Goal: Task Accomplishment & Management: Manage account settings

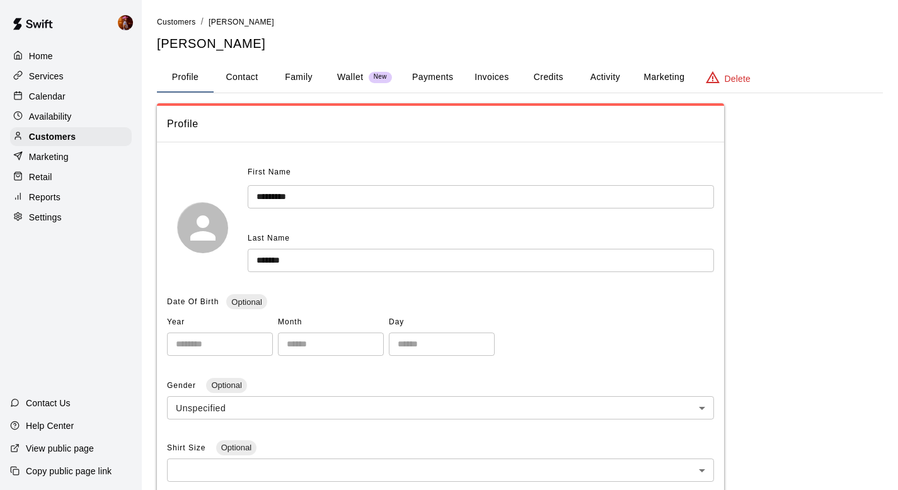
click at [60, 100] on p "Calendar" at bounding box center [47, 96] width 37 height 13
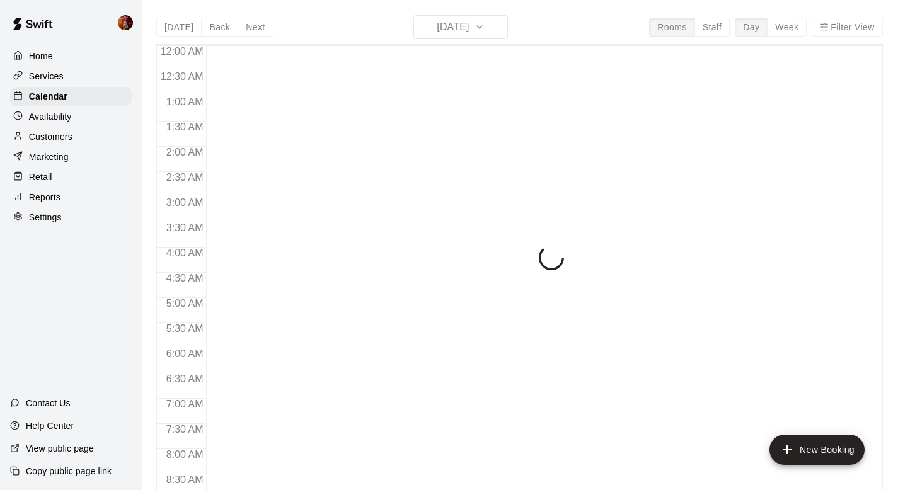
click at [458, 28] on div "[DATE] Back [DATE][DATE] Rooms Staff Day Week Filter View 12:00 AM 12:30 AM 1:0…" at bounding box center [519, 260] width 727 height 490
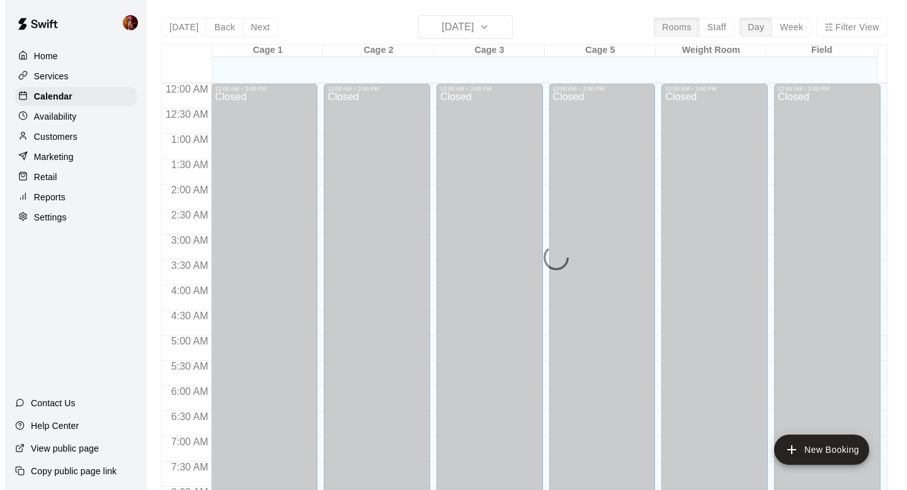
scroll to position [718, 0]
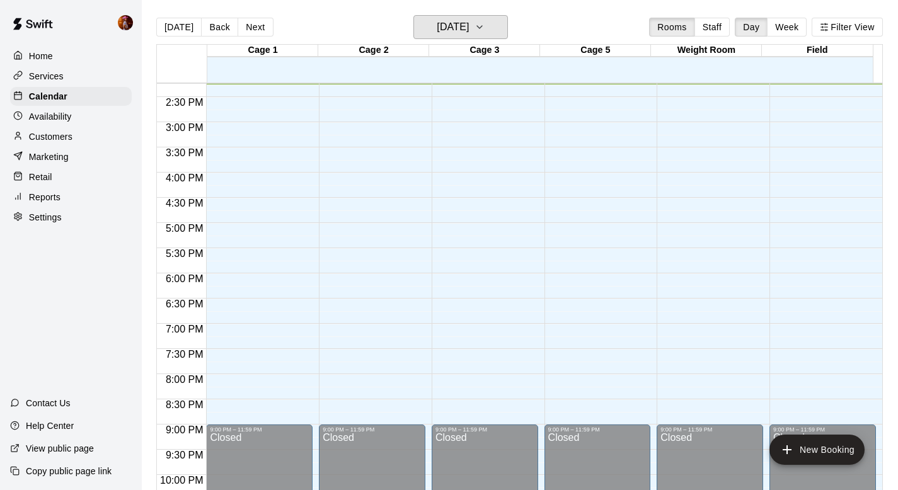
click at [458, 28] on h6 "[DATE]" at bounding box center [453, 27] width 32 height 18
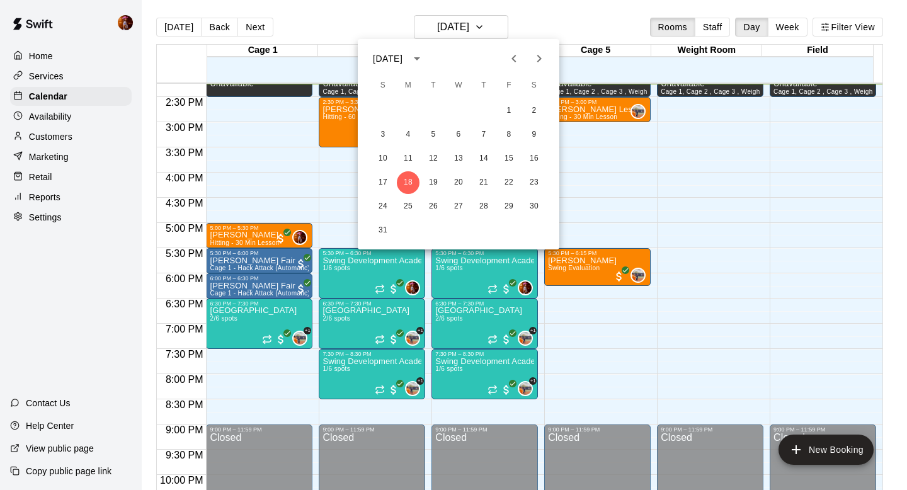
click at [540, 60] on icon "Next month" at bounding box center [540, 59] width 4 height 8
click at [512, 59] on icon "Previous month" at bounding box center [514, 59] width 4 height 8
click at [489, 160] on button "14" at bounding box center [484, 158] width 23 height 23
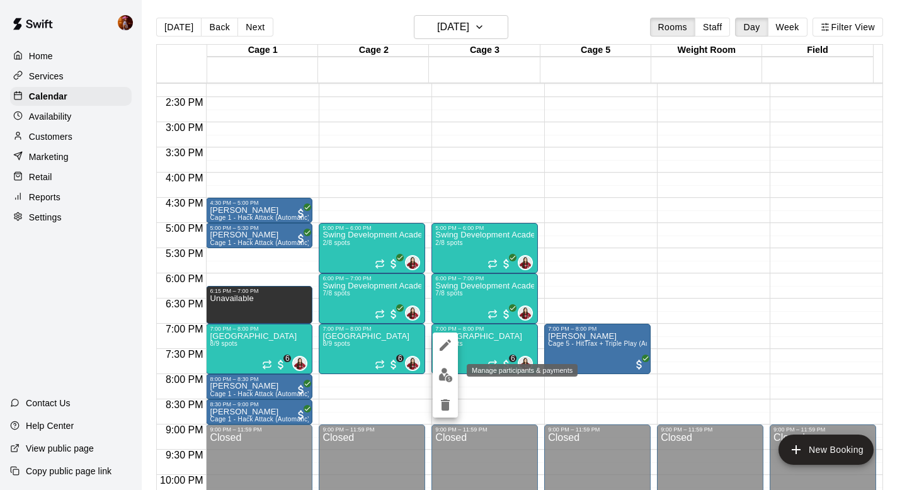
click at [446, 370] on img "edit" at bounding box center [446, 375] width 14 height 14
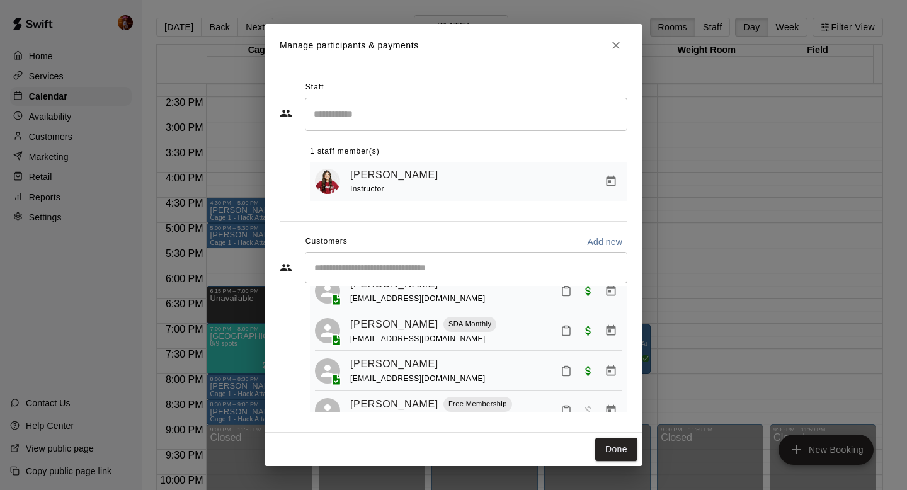
scroll to position [234, 0]
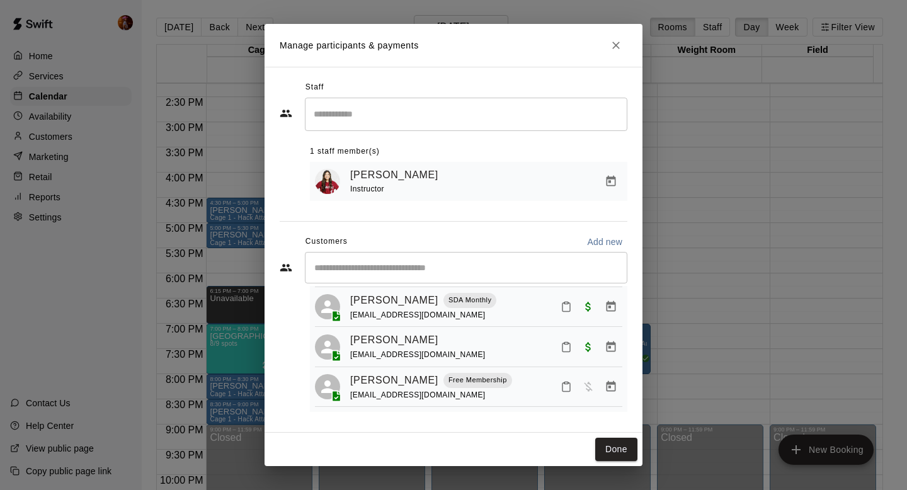
click at [659, 244] on div "Manage participants & payments Staff ​ 1 staff member(s) [PERSON_NAME] Instruct…" at bounding box center [453, 245] width 907 height 490
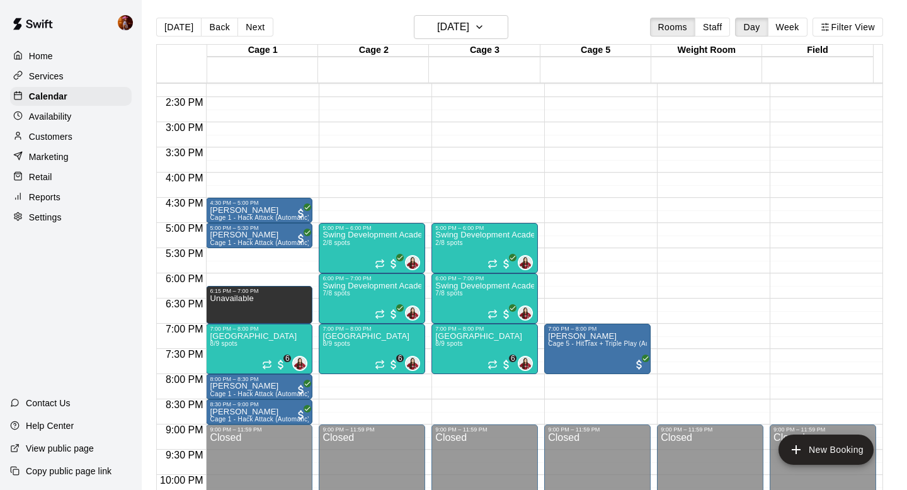
click at [708, 233] on div "Manage participants & payments Staff ​ 1 staff member(s) [PERSON_NAME] Instruct…" at bounding box center [453, 245] width 907 height 490
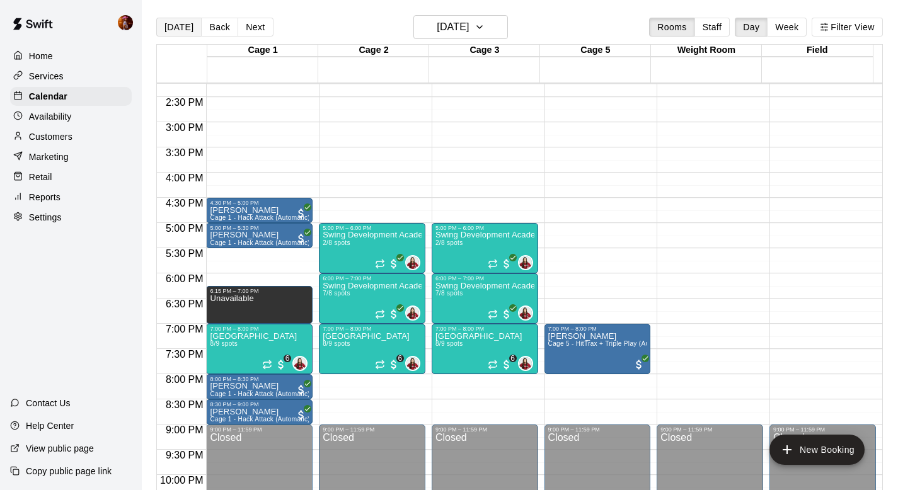
click at [184, 25] on button "[DATE]" at bounding box center [178, 27] width 45 height 19
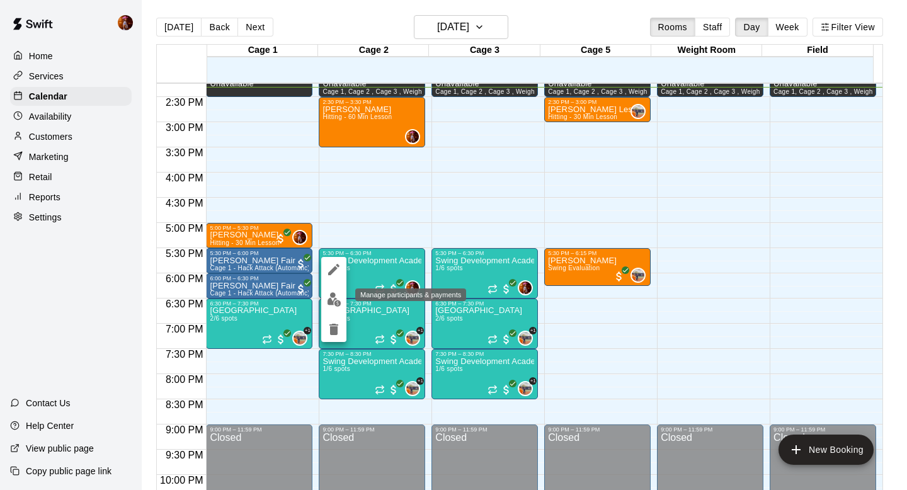
click at [331, 299] on img "edit" at bounding box center [334, 299] width 14 height 14
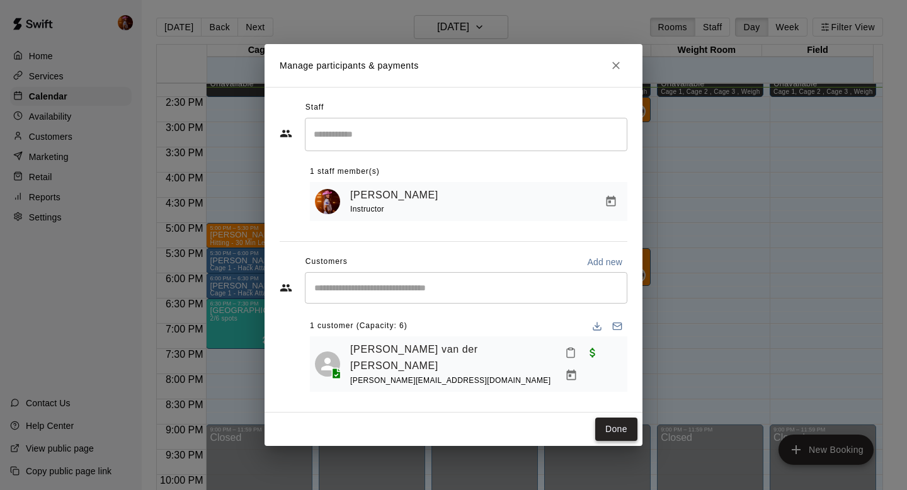
click at [611, 425] on button "Done" at bounding box center [616, 429] width 42 height 23
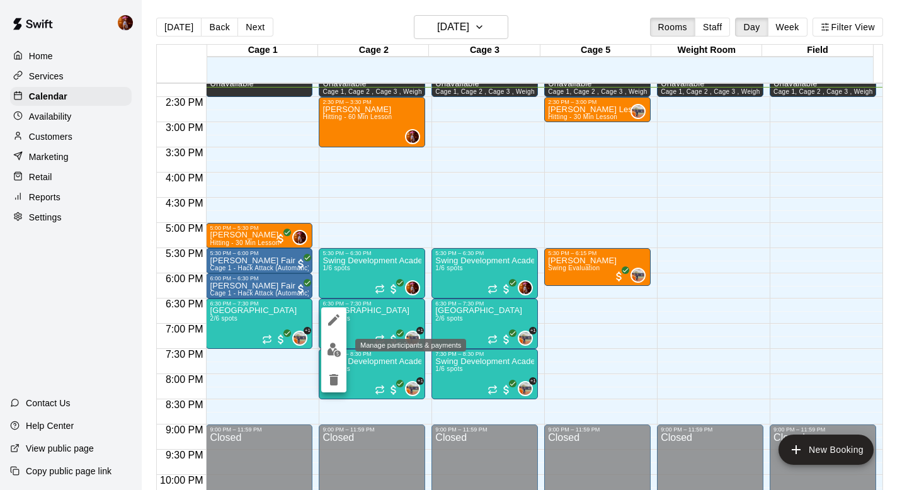
click at [327, 350] on img "edit" at bounding box center [334, 350] width 14 height 14
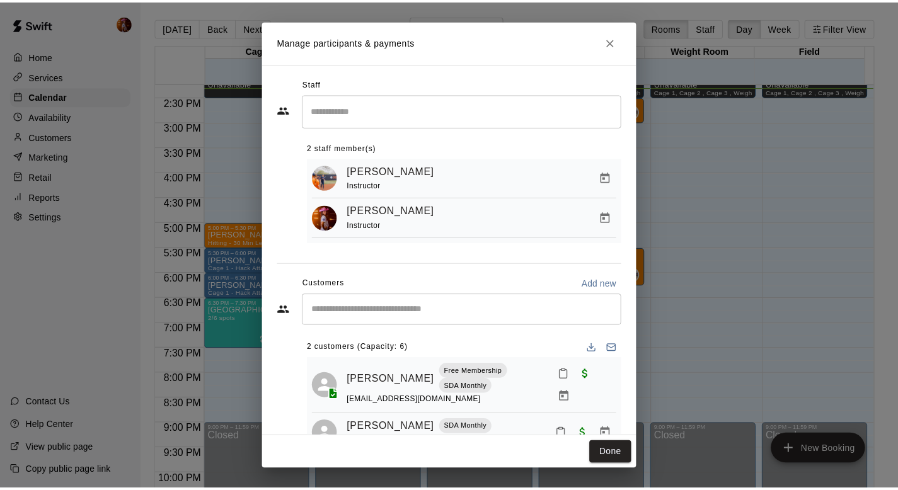
scroll to position [30, 0]
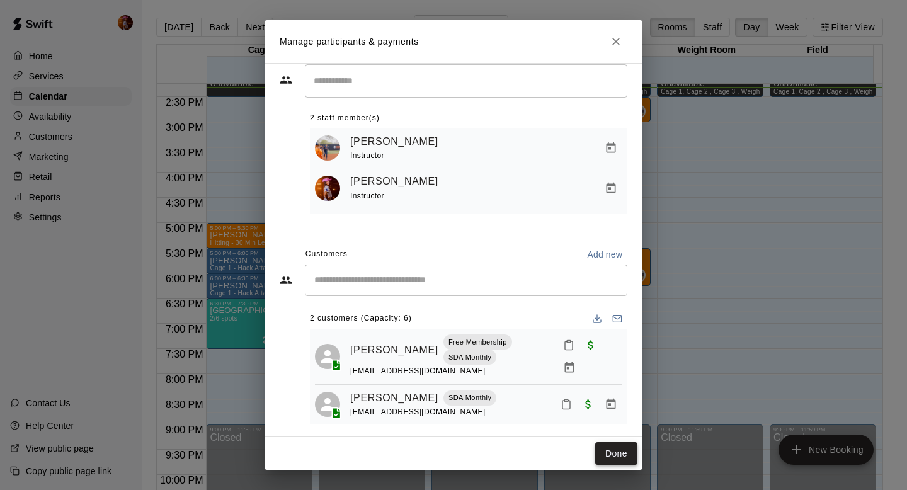
click at [623, 444] on button "Done" at bounding box center [616, 453] width 42 height 23
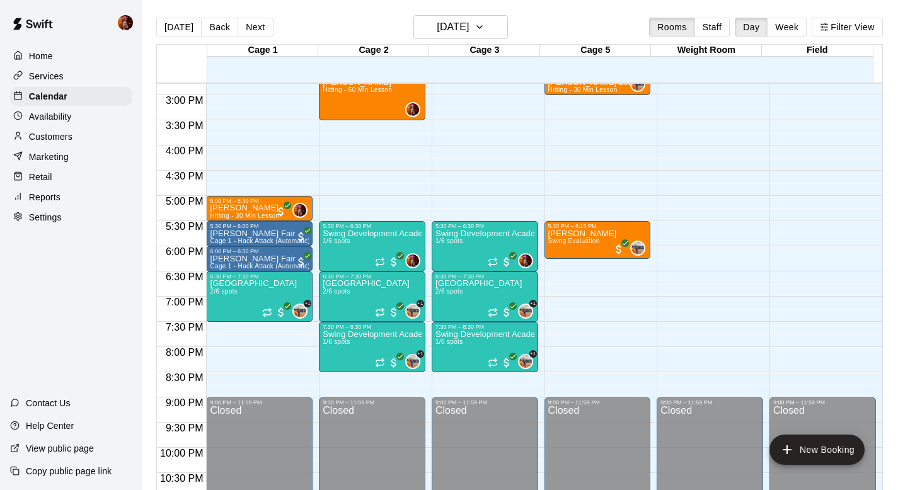
scroll to position [749, 0]
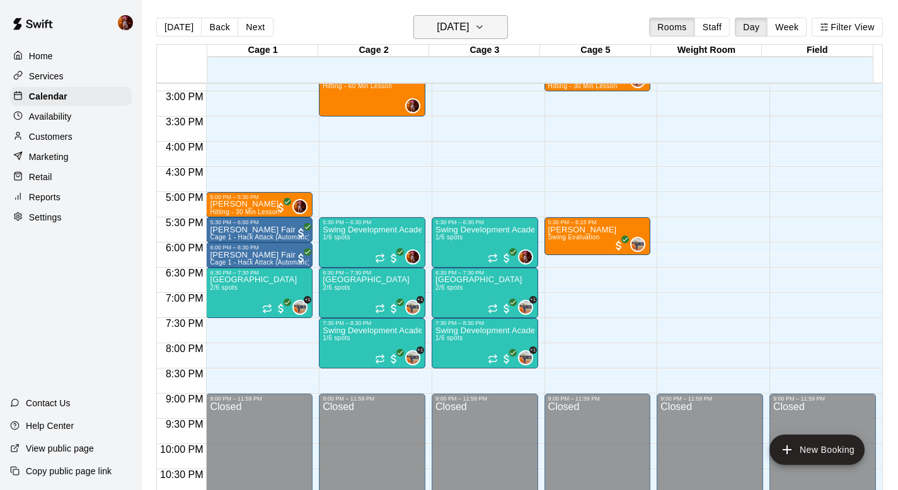
click at [452, 28] on h6 "[DATE]" at bounding box center [453, 27] width 32 height 18
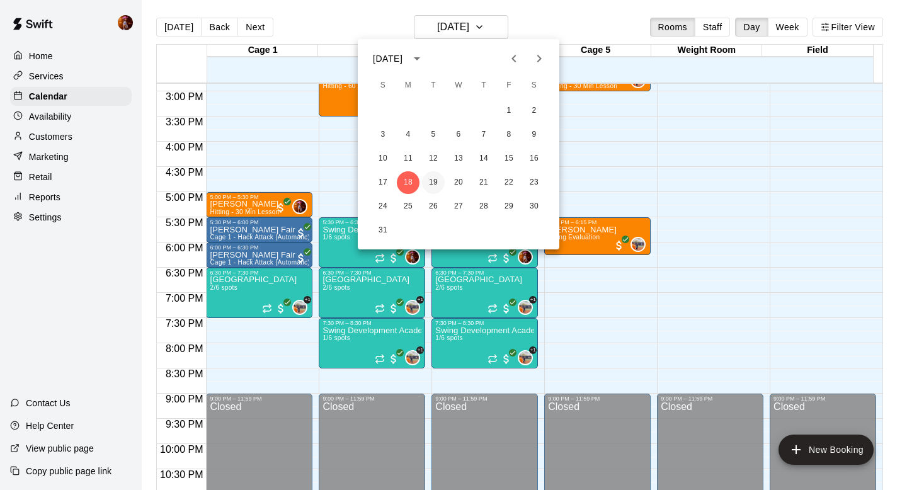
click at [429, 180] on button "19" at bounding box center [433, 182] width 23 height 23
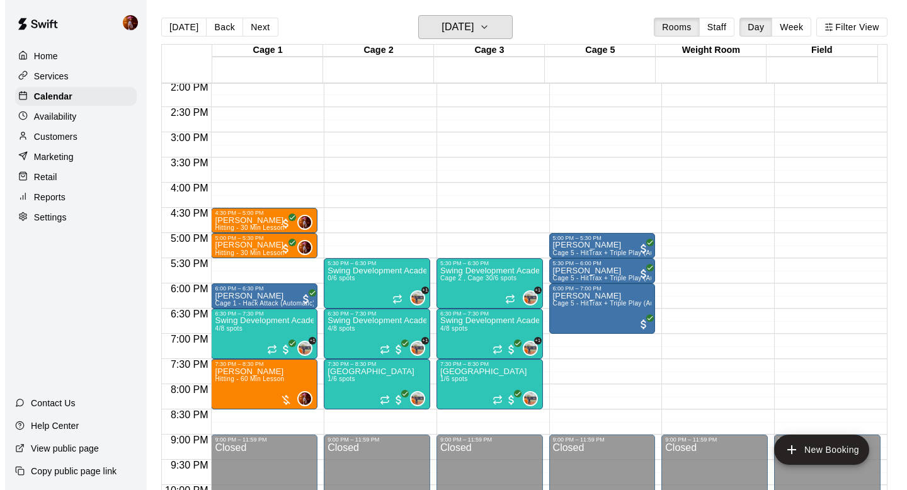
scroll to position [707, 0]
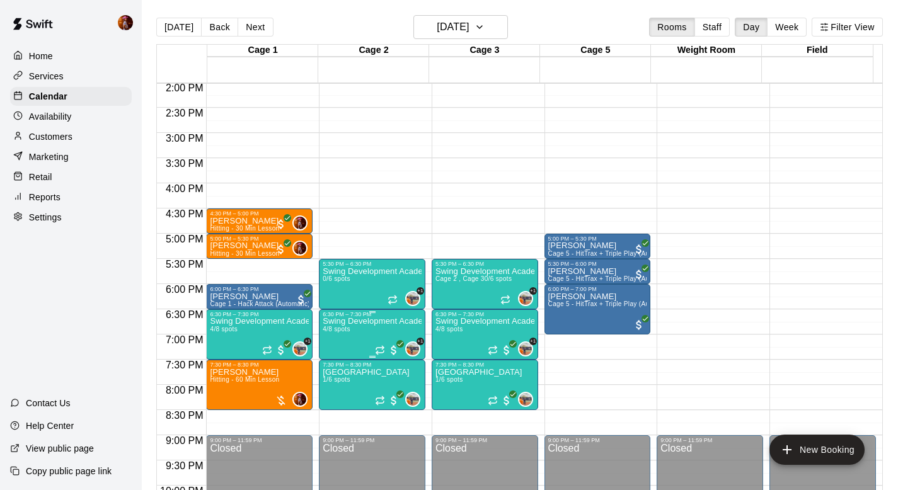
click at [337, 321] on p "Swing Development Academy 12U/14U" at bounding box center [372, 321] width 99 height 0
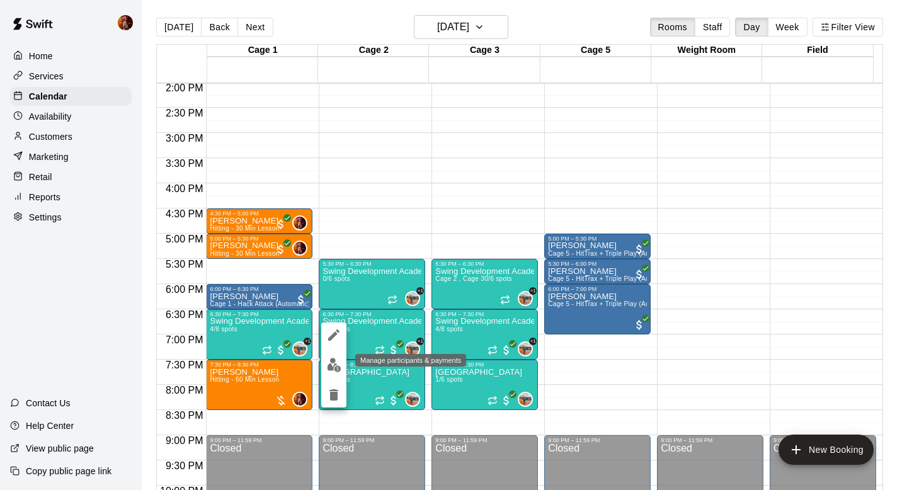
click at [330, 369] on img "edit" at bounding box center [334, 365] width 14 height 14
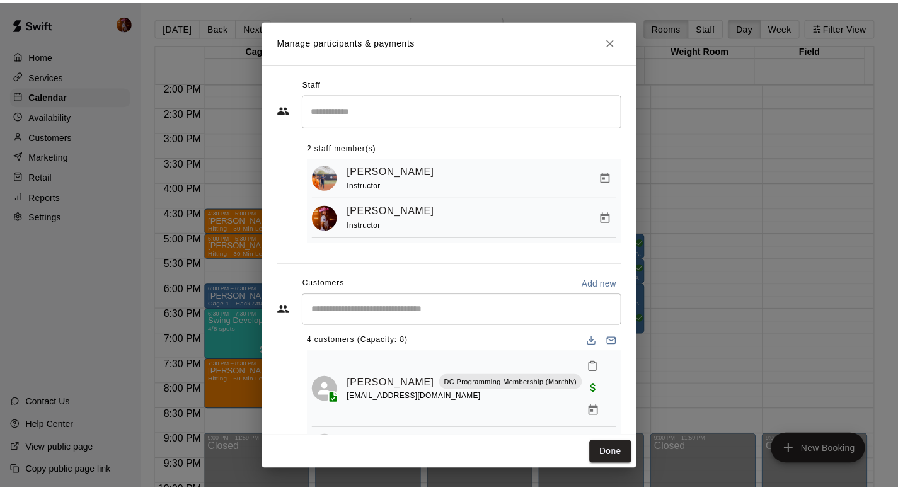
scroll to position [0, 0]
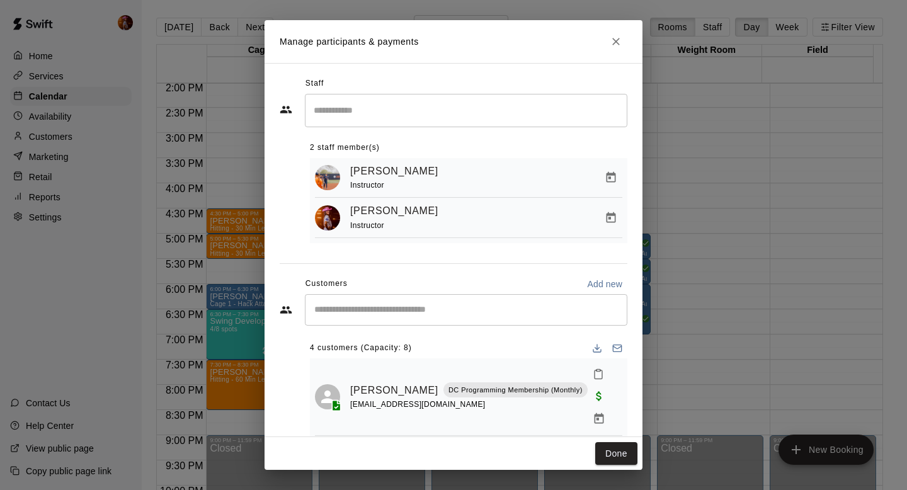
click at [822, 283] on div "Manage participants & payments Staff ​ 2 staff member(s) [PERSON_NAME] Instruct…" at bounding box center [453, 245] width 907 height 490
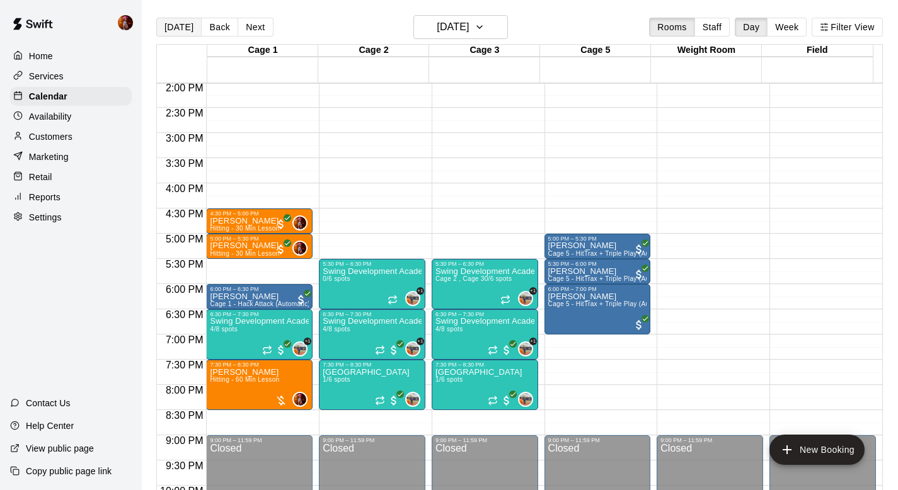
click at [175, 22] on button "[DATE]" at bounding box center [178, 27] width 45 height 19
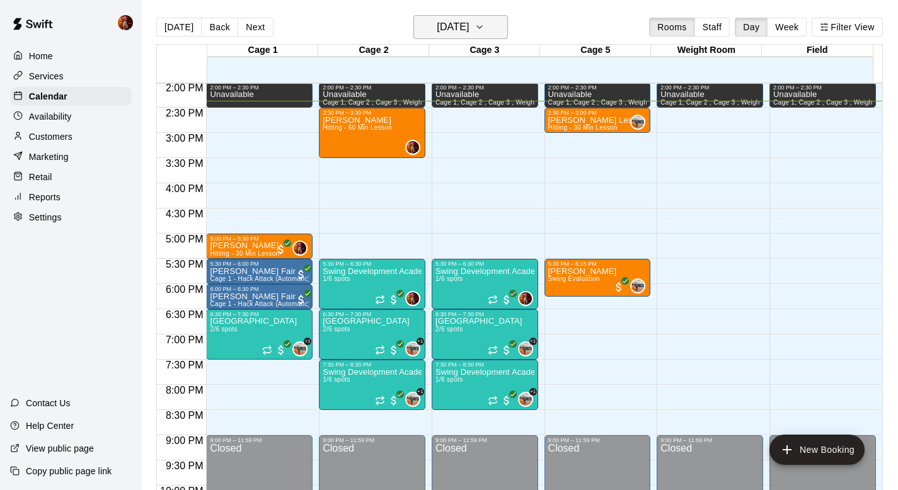
click at [442, 32] on h6 "[DATE]" at bounding box center [453, 27] width 32 height 18
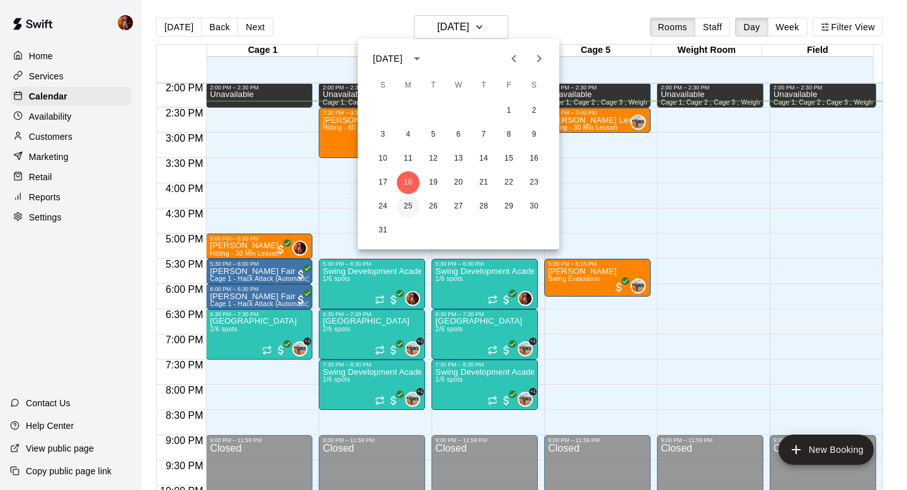
click at [416, 207] on button "25" at bounding box center [408, 206] width 23 height 23
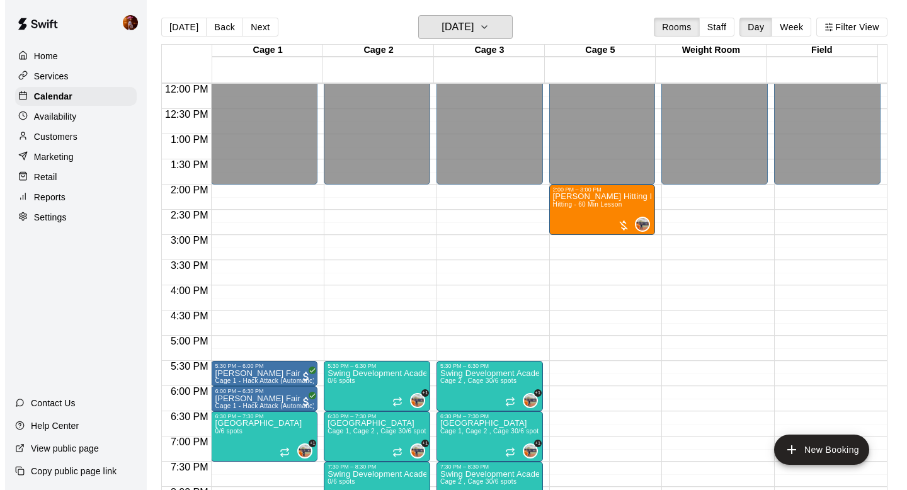
scroll to position [604, 0]
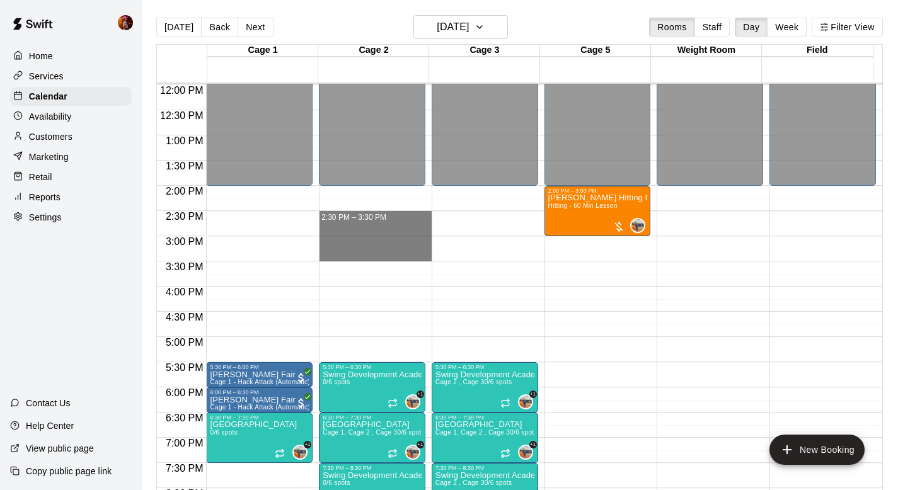
drag, startPoint x: 344, startPoint y: 217, endPoint x: 347, endPoint y: 258, distance: 41.1
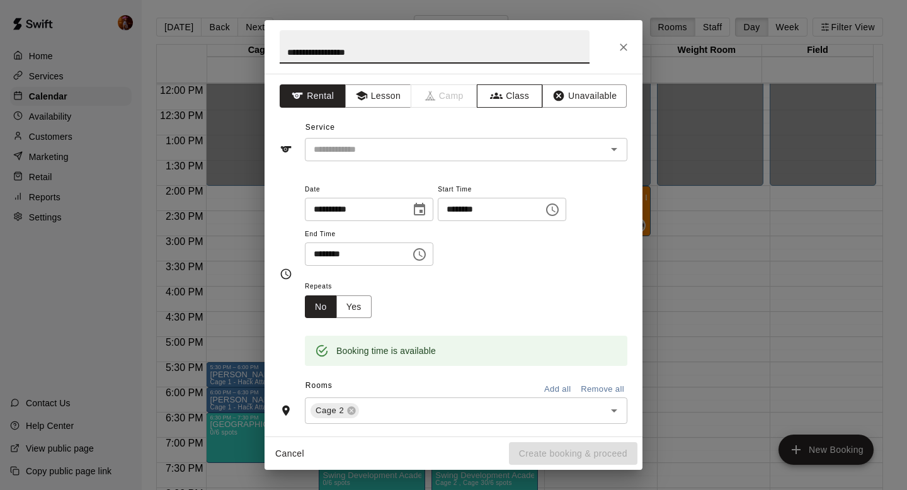
type input "**********"
click at [500, 100] on button "Class" at bounding box center [510, 95] width 66 height 23
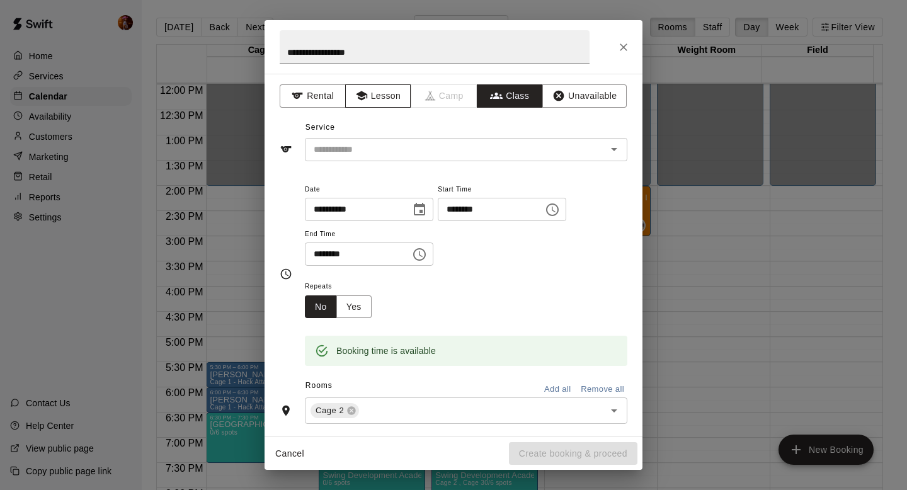
click at [374, 94] on button "Lesson" at bounding box center [378, 95] width 66 height 23
click at [377, 152] on input "text" at bounding box center [448, 150] width 278 height 16
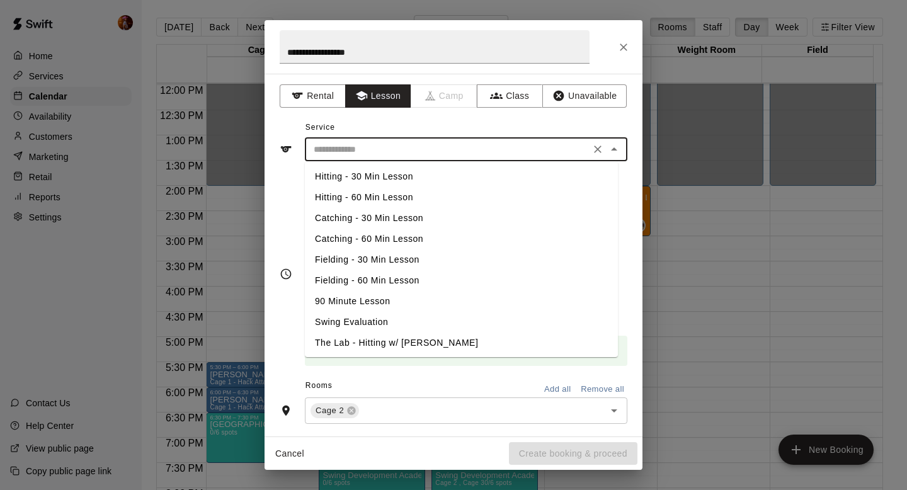
click at [373, 193] on li "Hitting - 60 Min Lesson" at bounding box center [461, 197] width 313 height 21
type input "**********"
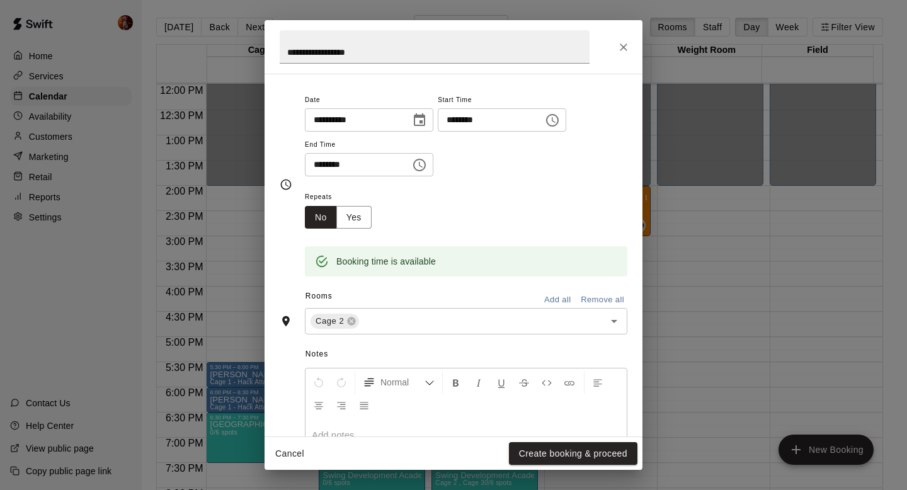
scroll to position [108, 0]
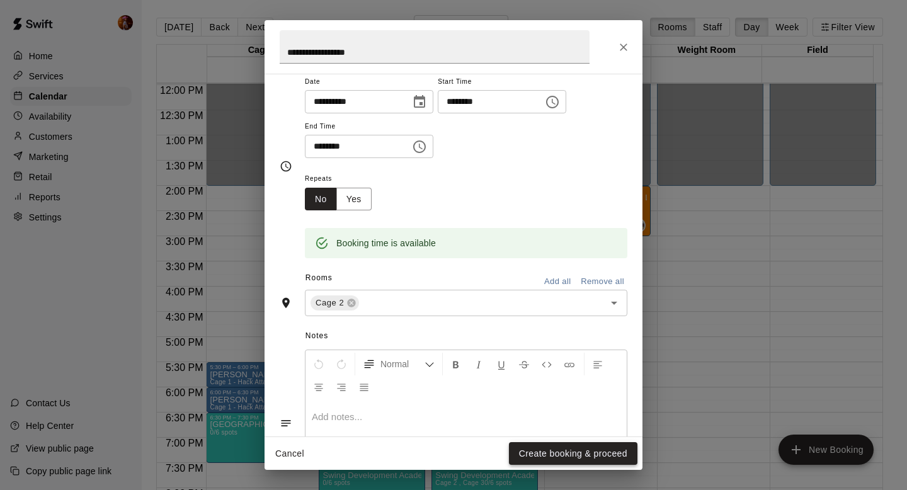
click at [579, 457] on button "Create booking & proceed" at bounding box center [573, 453] width 129 height 23
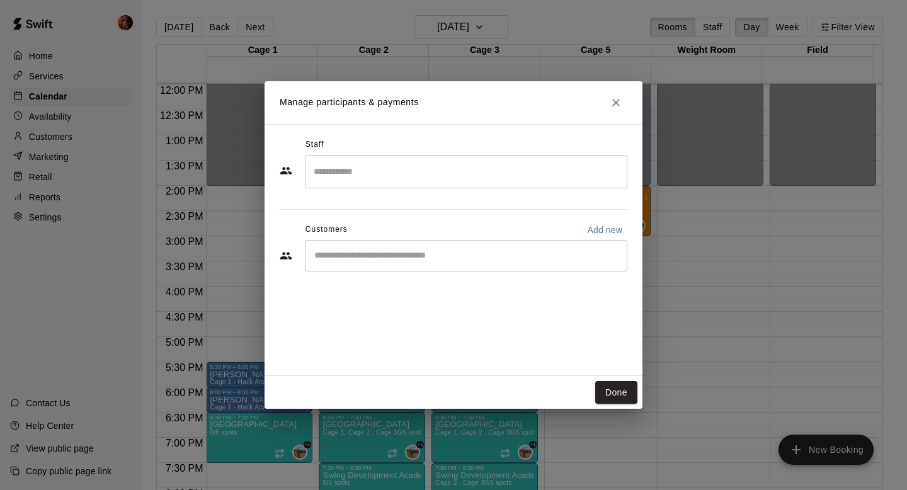
click at [360, 166] on input "Search staff" at bounding box center [466, 172] width 311 height 22
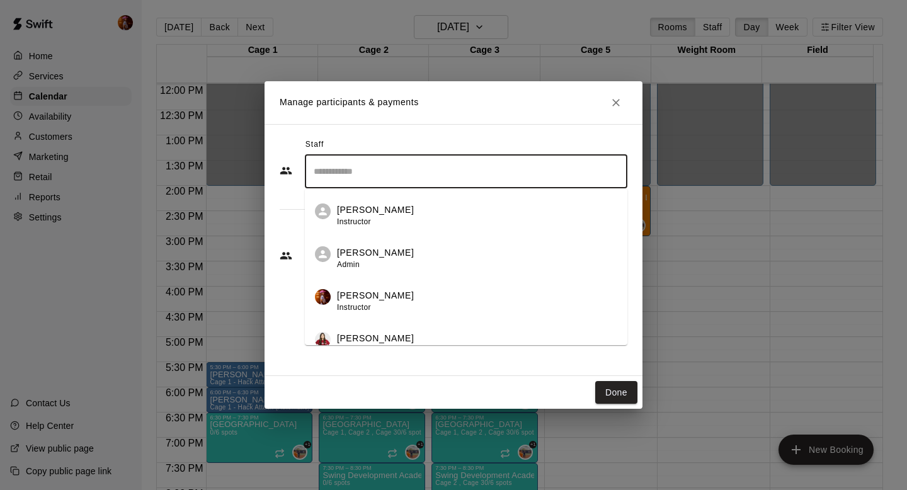
scroll to position [89, 0]
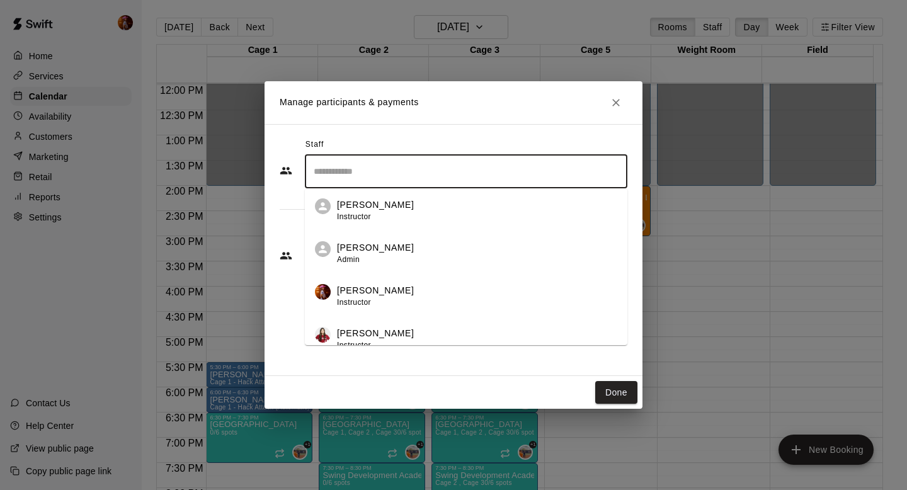
click at [374, 290] on p "[PERSON_NAME]" at bounding box center [375, 290] width 77 height 13
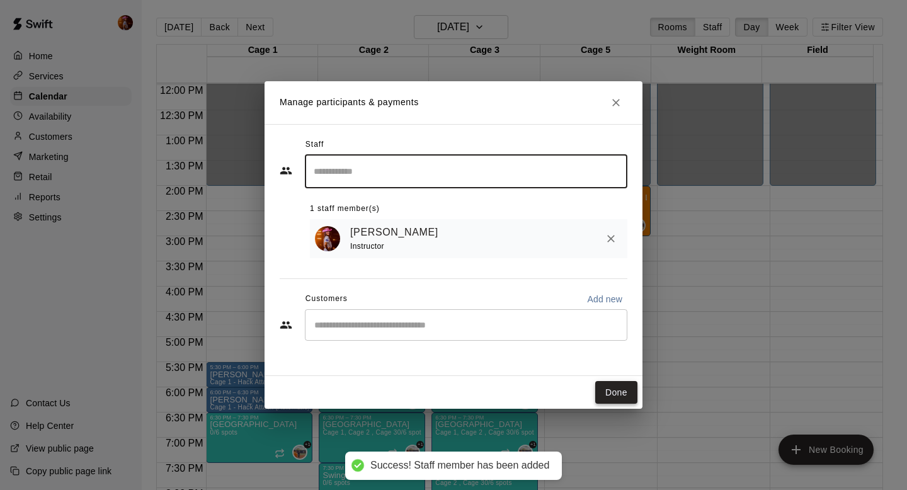
click at [614, 393] on button "Done" at bounding box center [616, 392] width 42 height 23
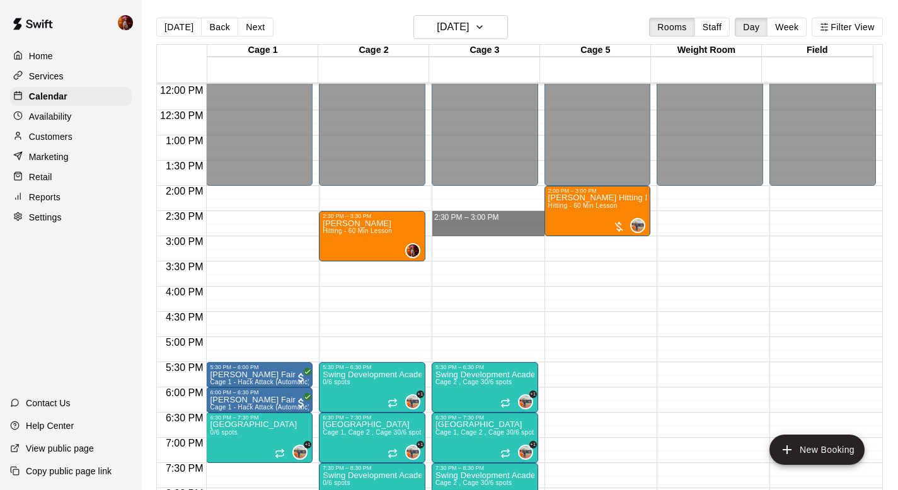
drag, startPoint x: 463, startPoint y: 214, endPoint x: 464, endPoint y: 236, distance: 21.5
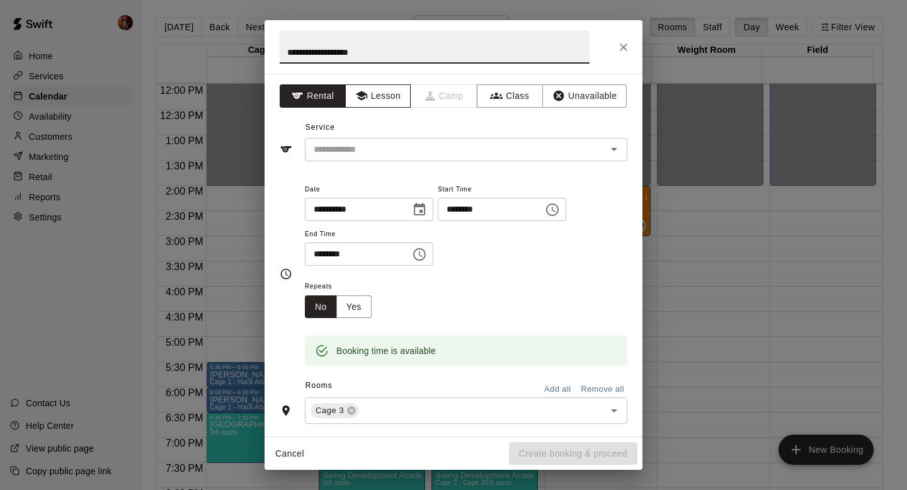
type input "**********"
click at [360, 86] on button "Lesson" at bounding box center [378, 95] width 66 height 23
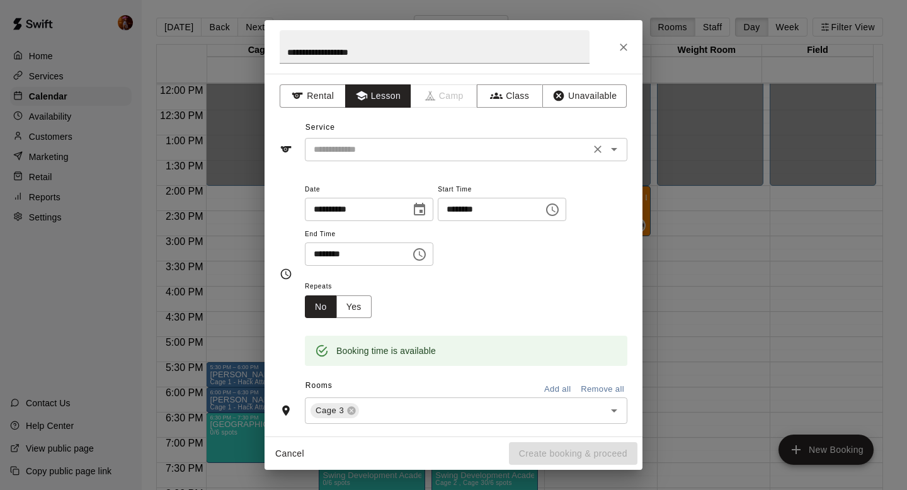
click at [357, 147] on input "text" at bounding box center [448, 150] width 278 height 16
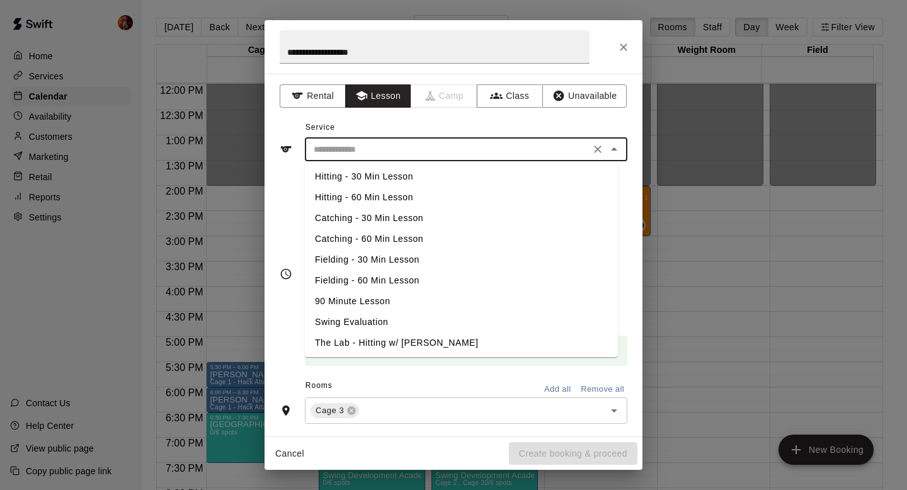
click at [358, 181] on li "Hitting - 30 Min Lesson" at bounding box center [461, 176] width 313 height 21
type input "**********"
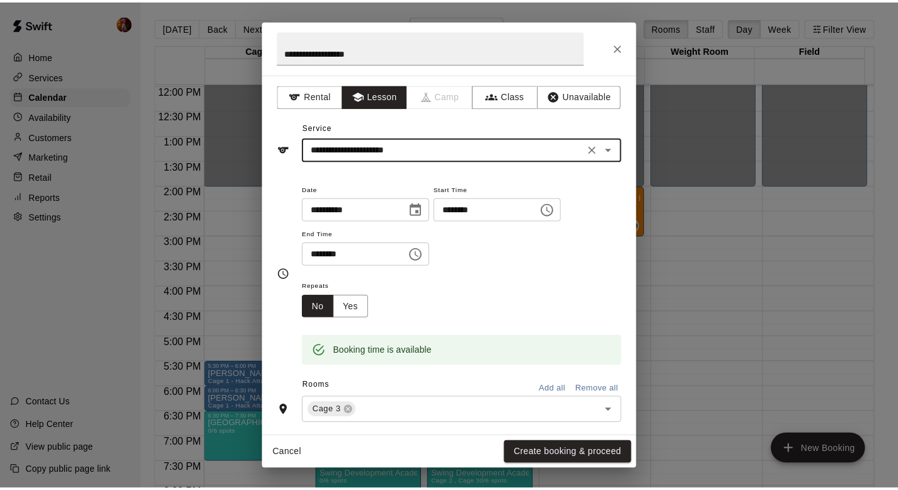
scroll to position [50, 0]
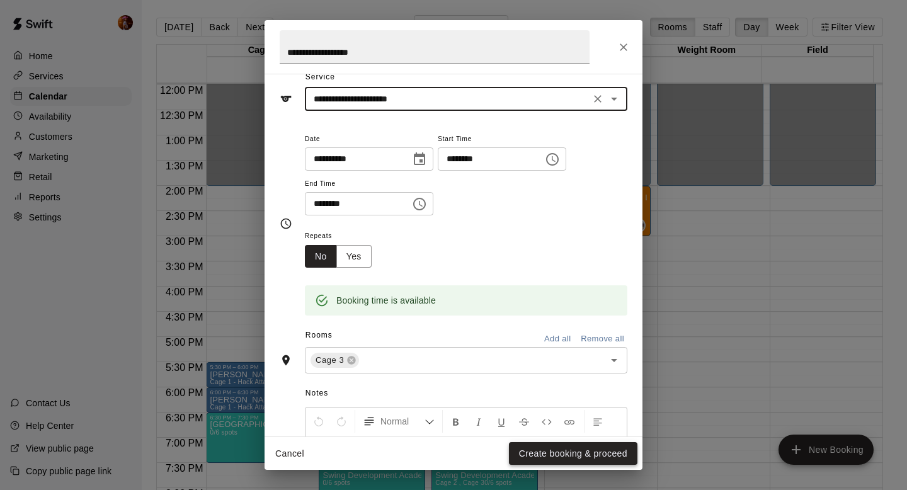
click at [560, 459] on button "Create booking & proceed" at bounding box center [573, 453] width 129 height 23
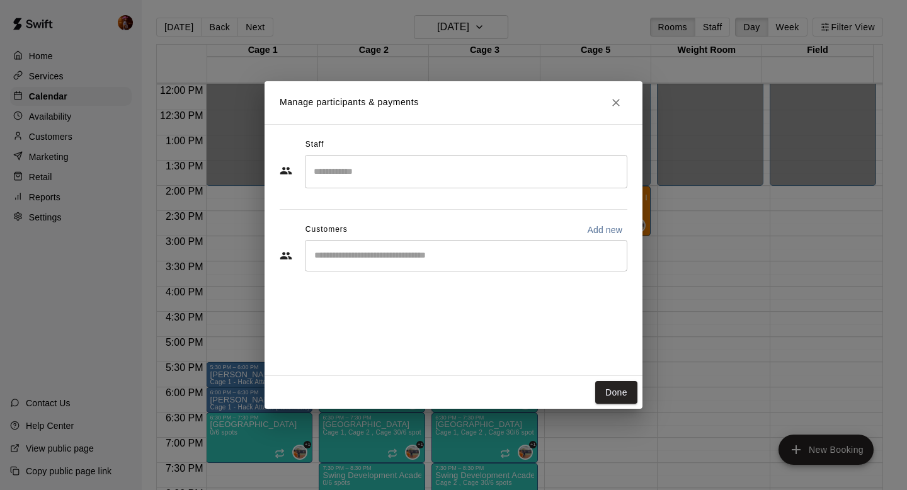
click at [379, 179] on input "Search staff" at bounding box center [466, 172] width 311 height 22
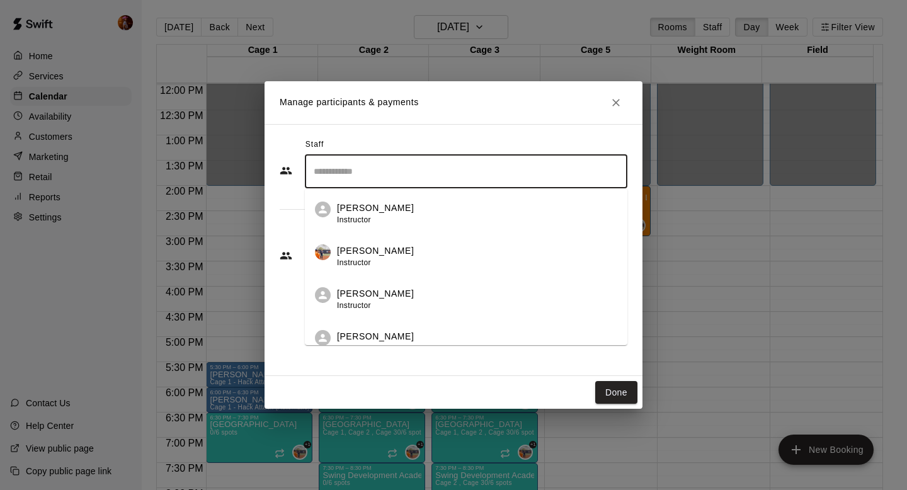
click at [386, 262] on div "[PERSON_NAME] Instructor" at bounding box center [375, 256] width 77 height 25
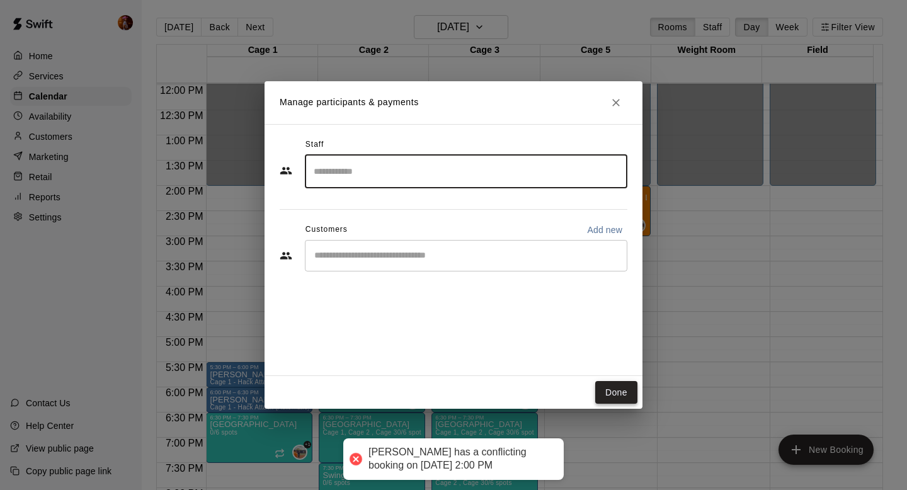
click at [611, 382] on button "Done" at bounding box center [616, 392] width 42 height 23
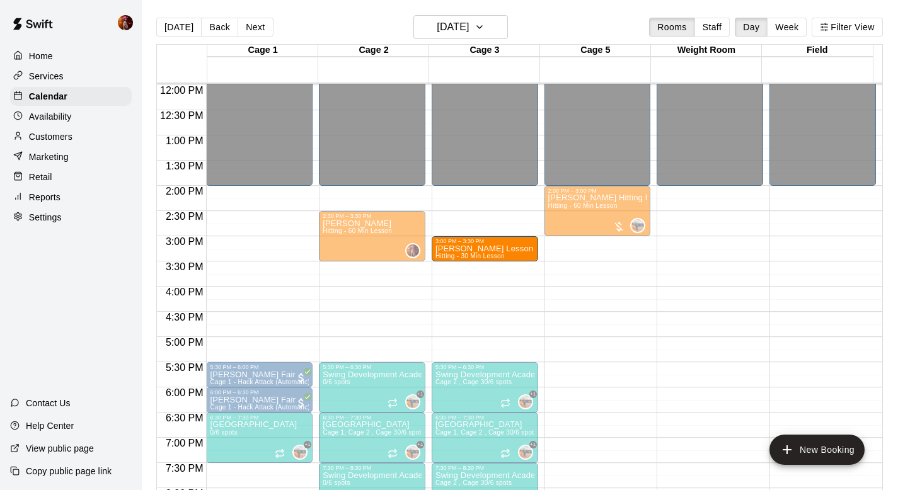
drag, startPoint x: 443, startPoint y: 222, endPoint x: 446, endPoint y: 249, distance: 27.3
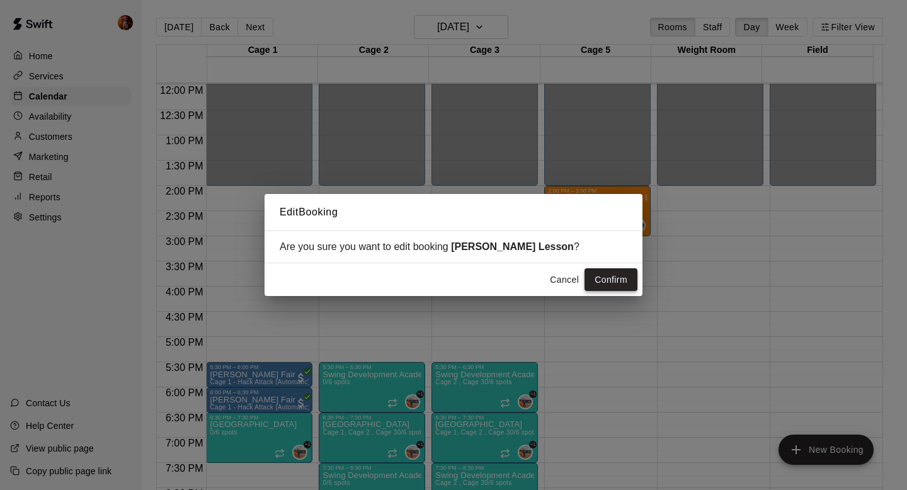
click at [606, 287] on button "Confirm" at bounding box center [611, 279] width 53 height 23
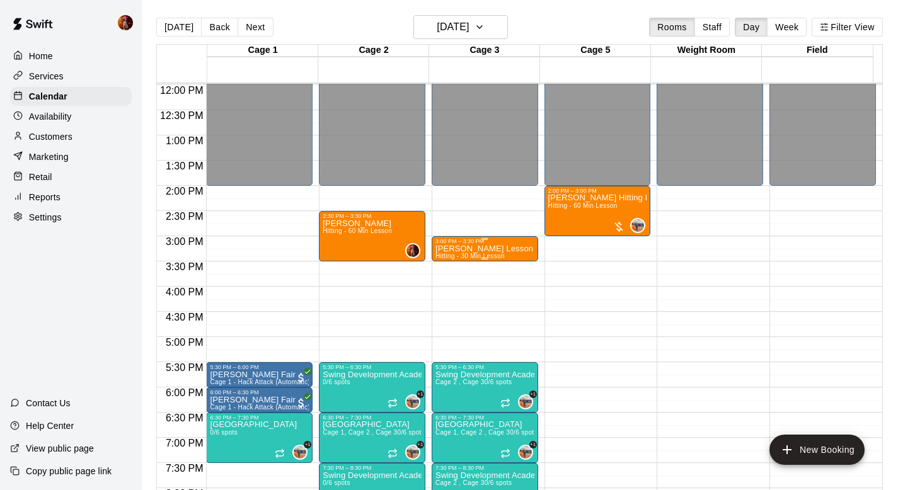
click at [497, 249] on p "[PERSON_NAME] Lesson" at bounding box center [484, 249] width 98 height 0
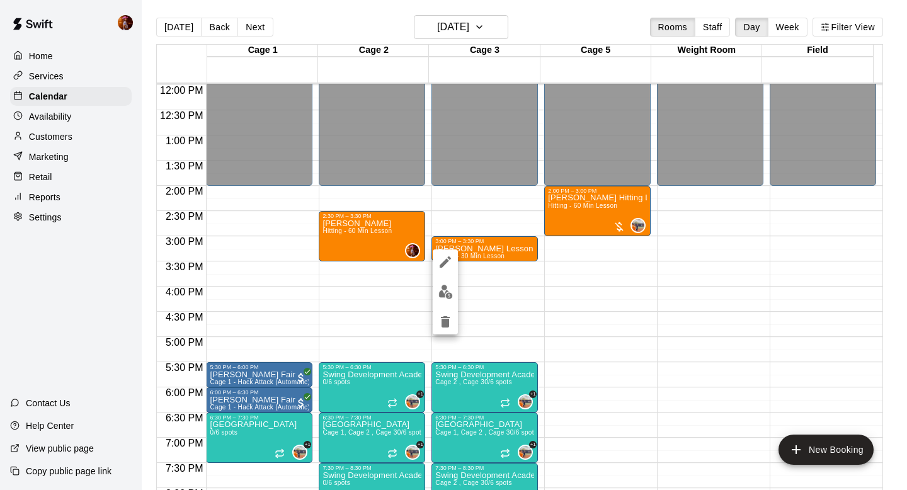
click at [437, 296] on button "edit" at bounding box center [445, 292] width 25 height 25
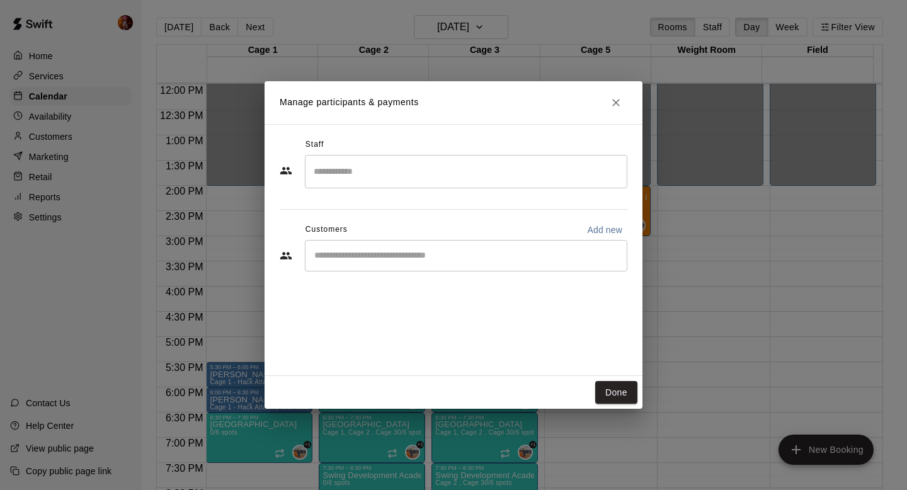
click at [370, 178] on input "Search staff" at bounding box center [466, 172] width 311 height 22
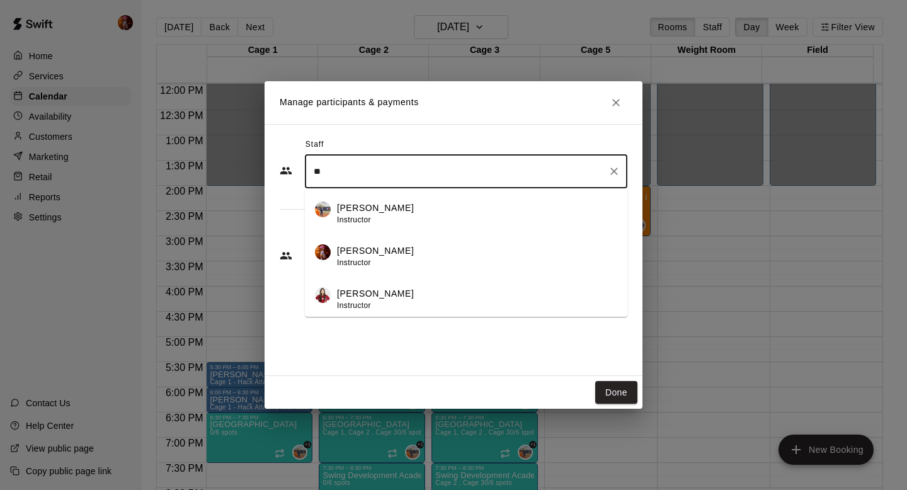
type input "***"
click at [364, 217] on span "Instructor" at bounding box center [354, 220] width 34 height 9
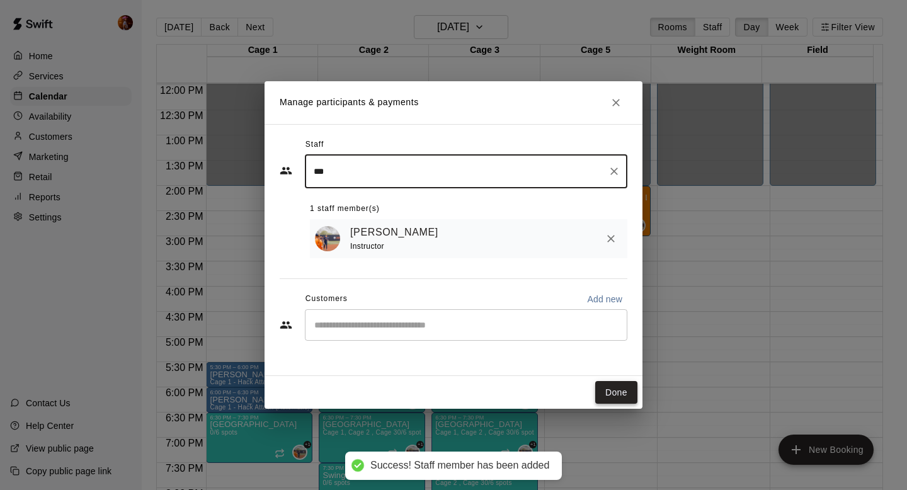
click at [626, 391] on button "Done" at bounding box center [616, 392] width 42 height 23
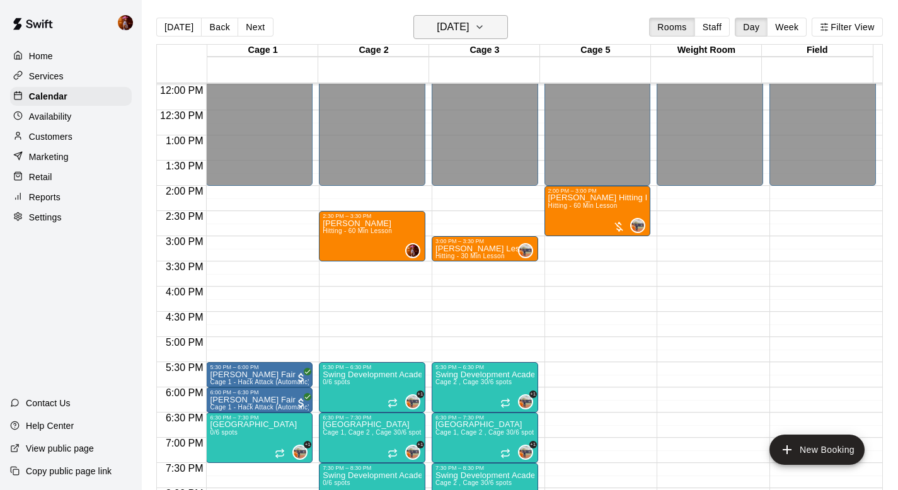
click at [437, 23] on h6 "[DATE]" at bounding box center [453, 27] width 32 height 18
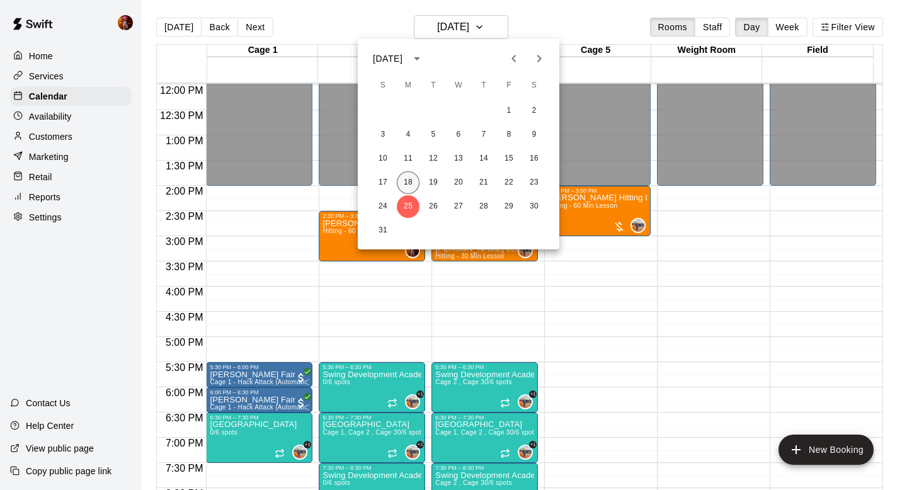
click at [409, 179] on button "18" at bounding box center [408, 182] width 23 height 23
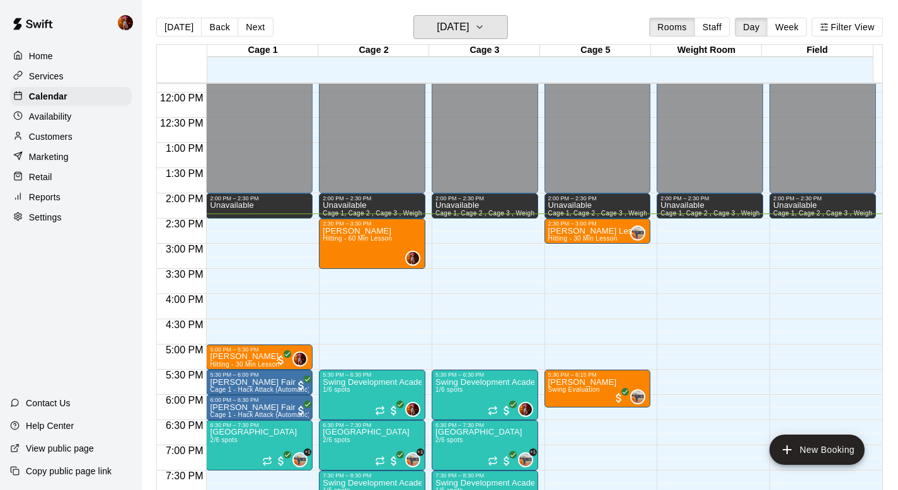
scroll to position [590, 0]
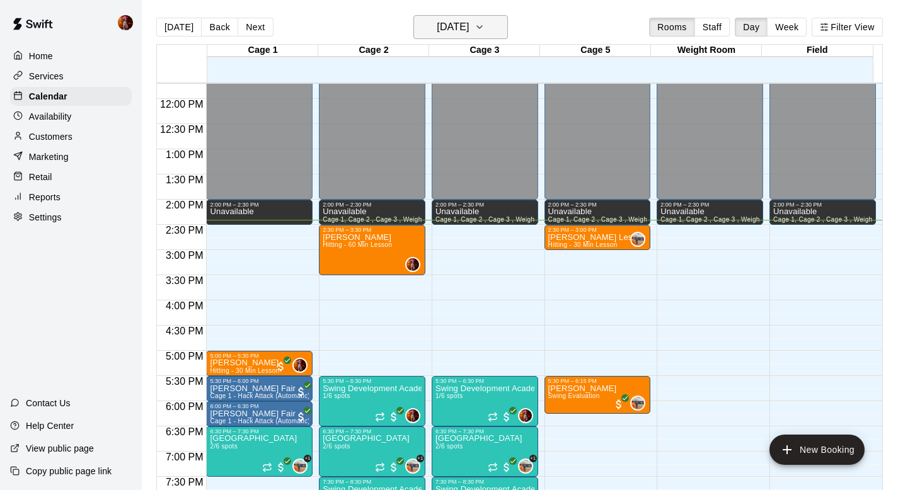
click at [469, 26] on h6 "[DATE]" at bounding box center [453, 27] width 32 height 18
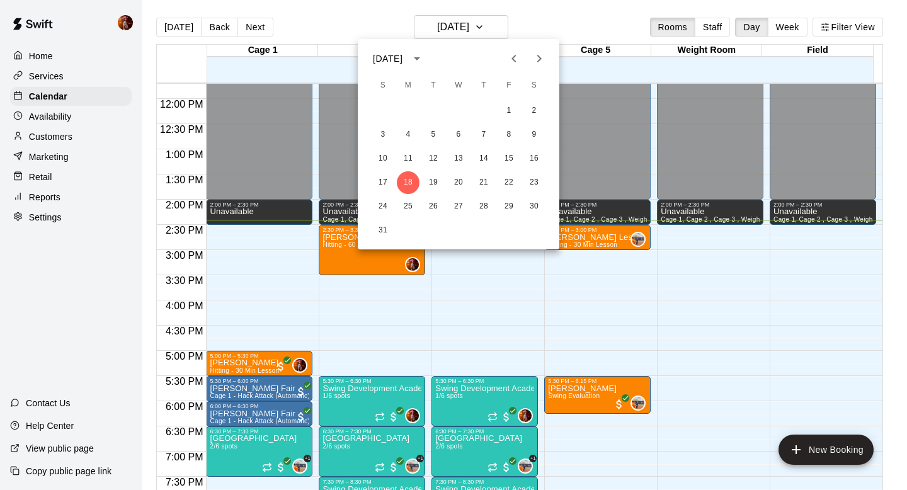
click at [543, 18] on div at bounding box center [453, 245] width 907 height 490
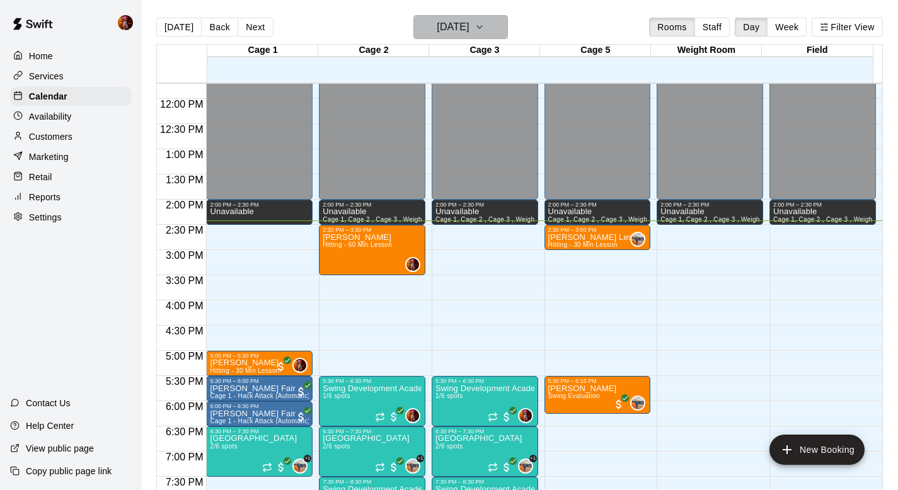
click at [450, 29] on h6 "[DATE]" at bounding box center [453, 27] width 32 height 18
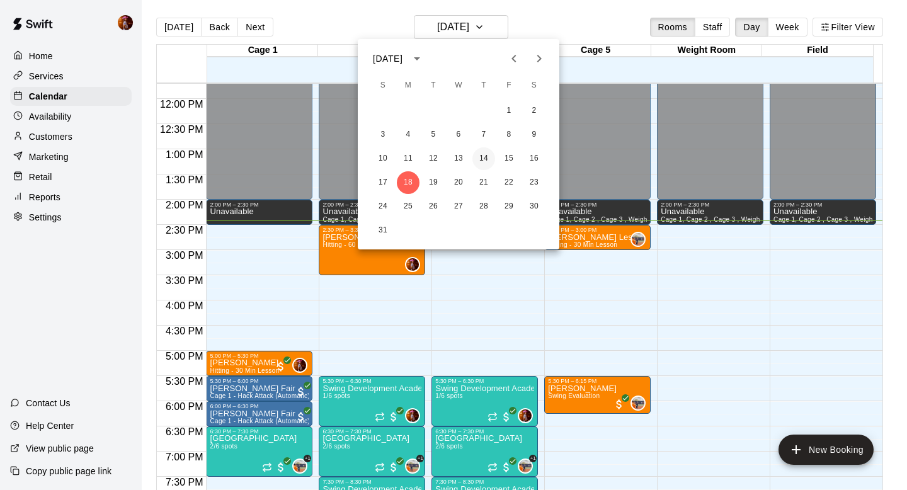
click at [485, 163] on button "14" at bounding box center [484, 158] width 23 height 23
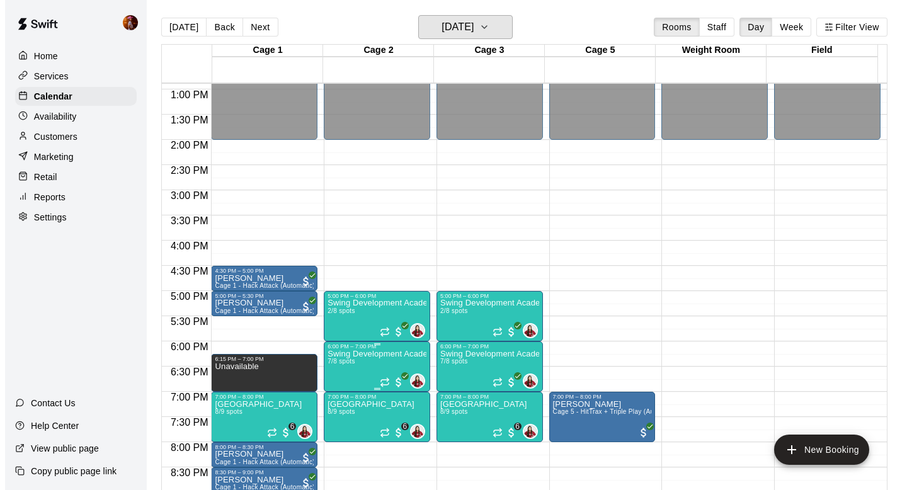
scroll to position [665, 0]
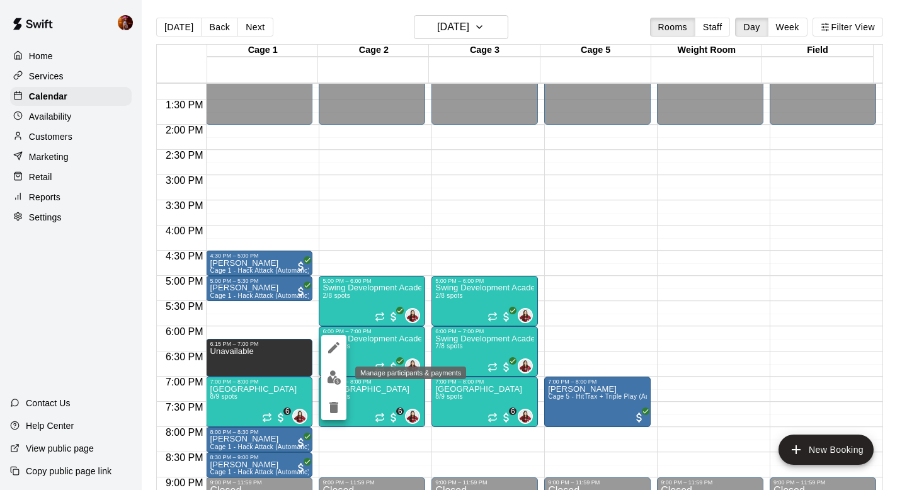
click at [339, 373] on img "edit" at bounding box center [334, 378] width 14 height 14
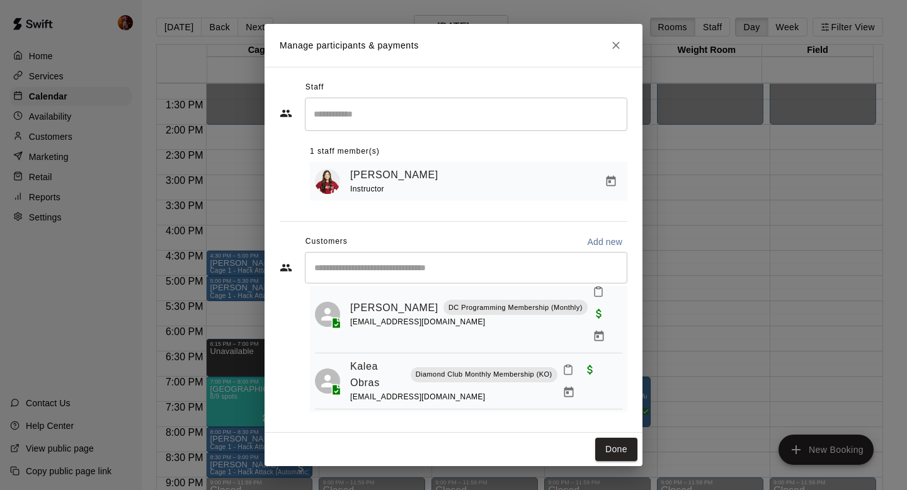
scroll to position [171, 0]
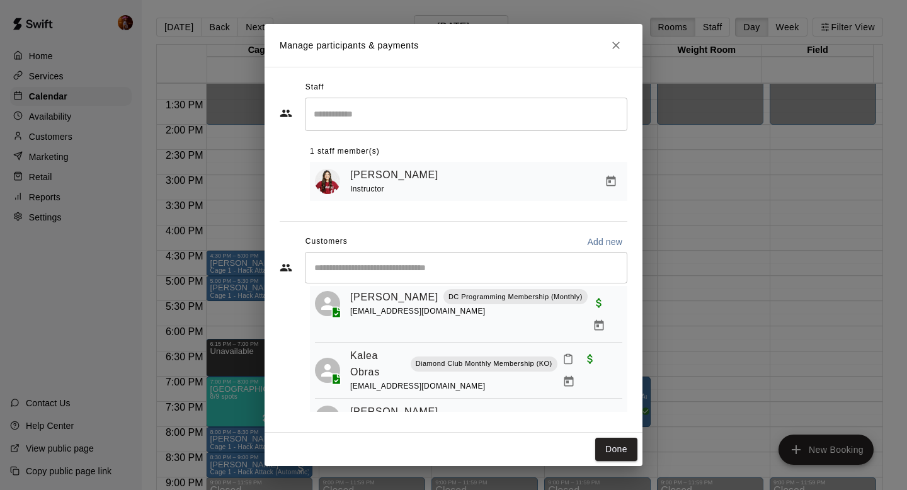
click at [413, 311] on span "[EMAIL_ADDRESS][DOMAIN_NAME]" at bounding box center [417, 311] width 135 height 9
copy div "[PERSON_NAME] DC Programming Membership (Monthly)"
